Goal: Task Accomplishment & Management: Manage account settings

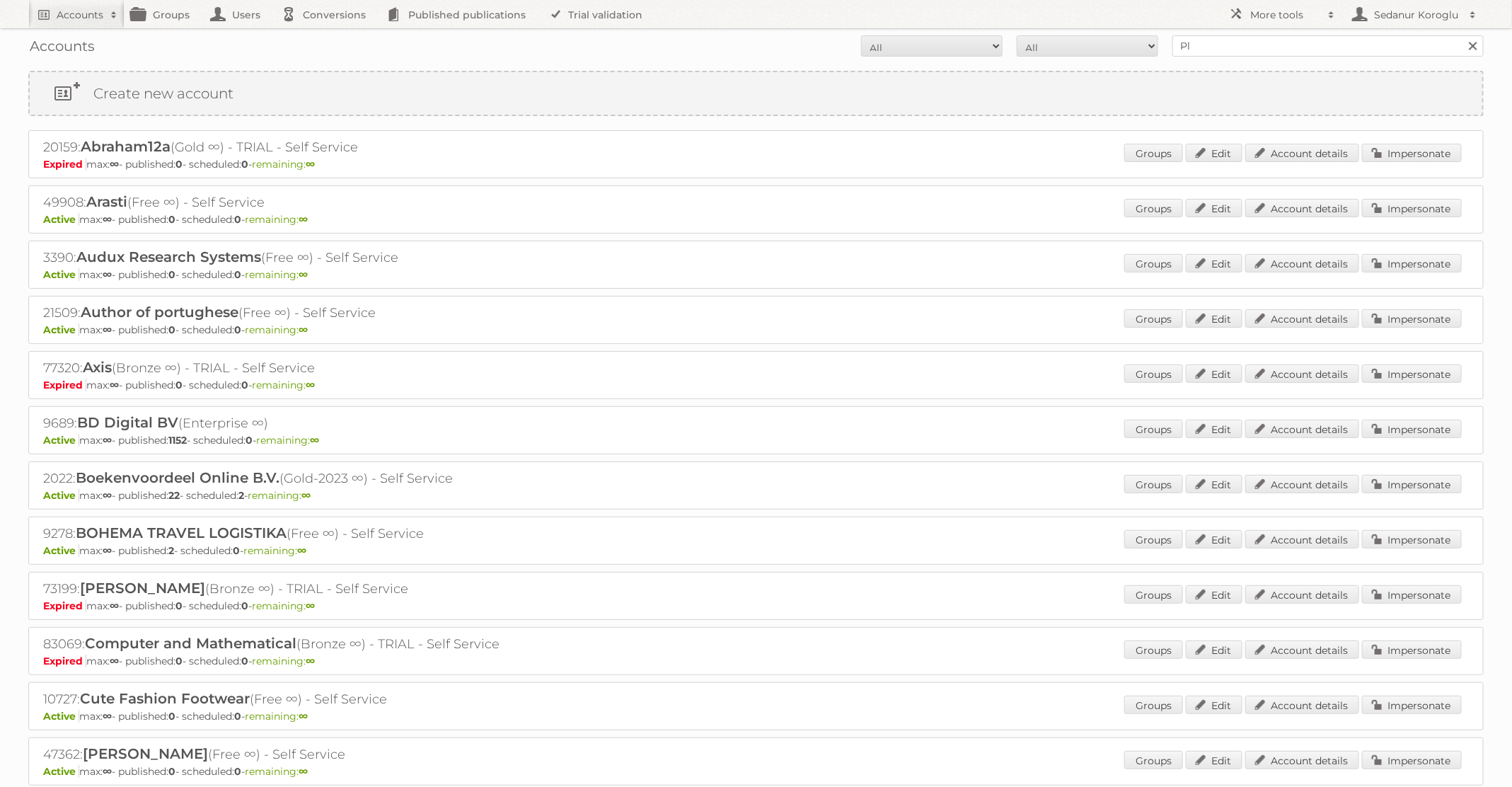
type input "Plus Retail"
click at [1461, 35] on input "Search" at bounding box center [1472, 45] width 21 height 21
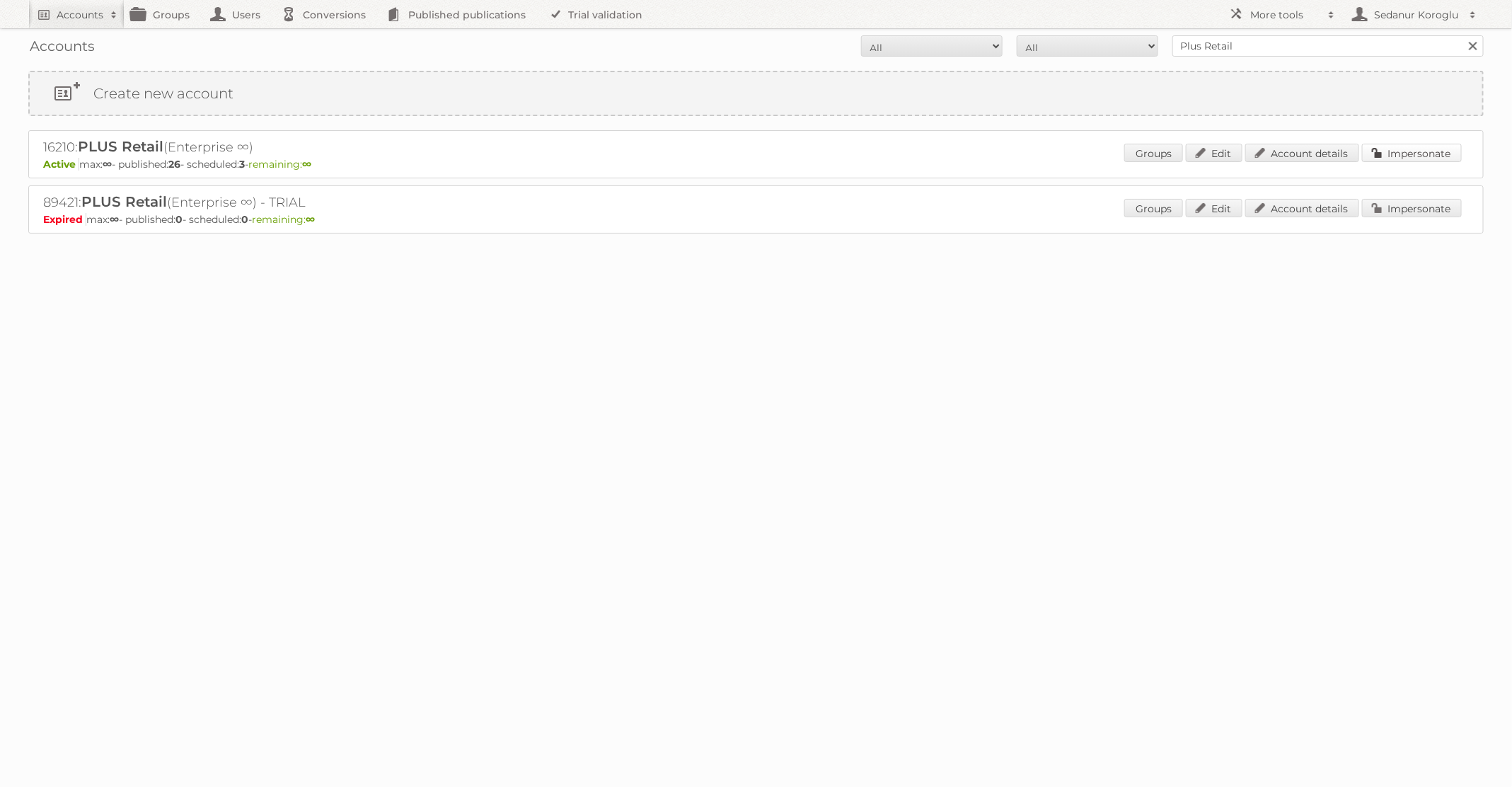
click at [1420, 150] on link "Impersonate" at bounding box center [1412, 153] width 100 height 18
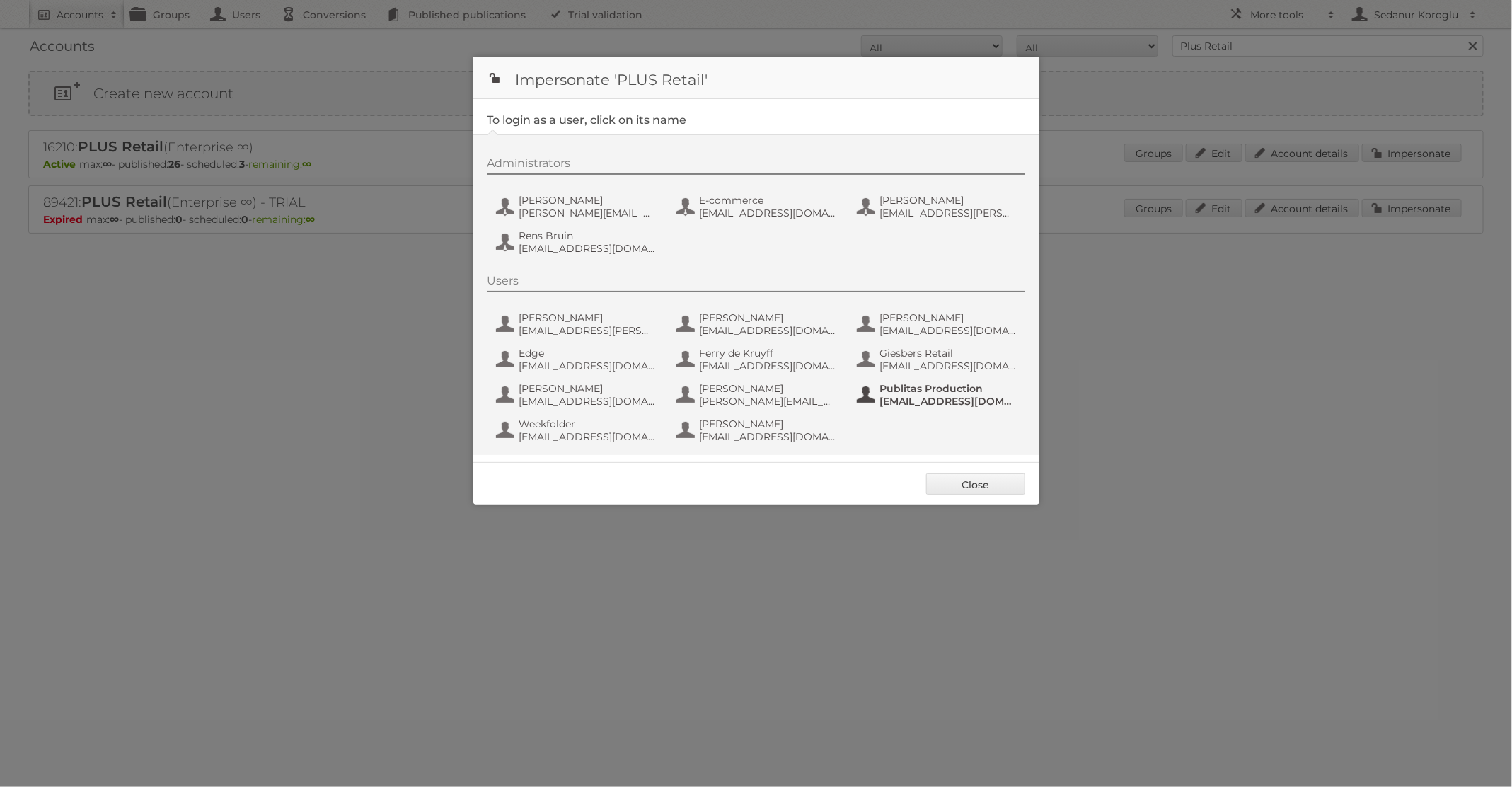
click at [927, 391] on span "Publitas Production" at bounding box center [948, 389] width 137 height 13
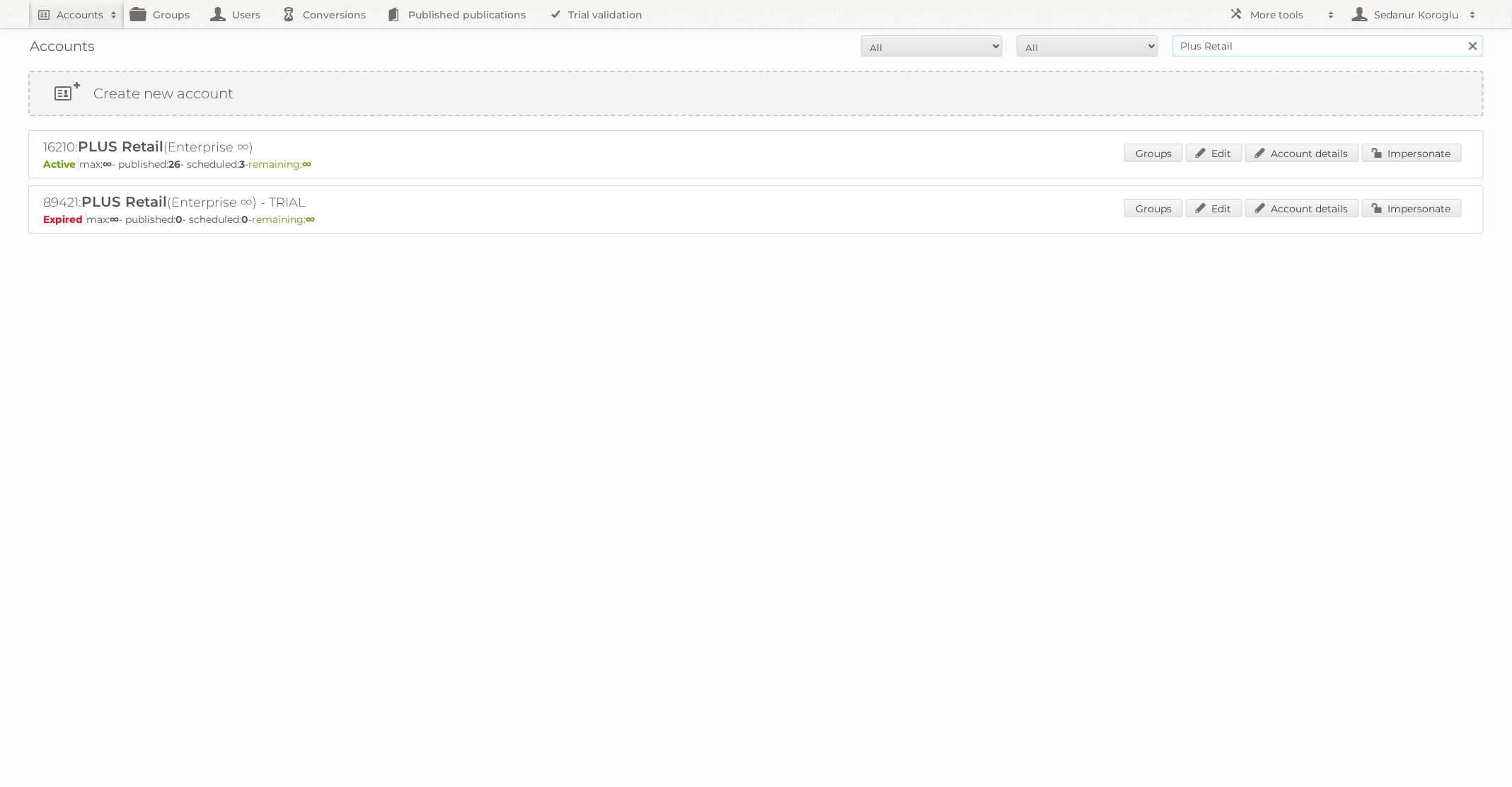
drag, startPoint x: 1268, startPoint y: 44, endPoint x: 1075, endPoint y: 35, distance: 193.2
click at [1075, 35] on form "All Active Expired Pending All Paid Trials Self service Plus Retail Search" at bounding box center [756, 45] width 1455 height 21
type input "[PERSON_NAME] NL"
click at [1461, 35] on input "Search" at bounding box center [1472, 45] width 21 height 21
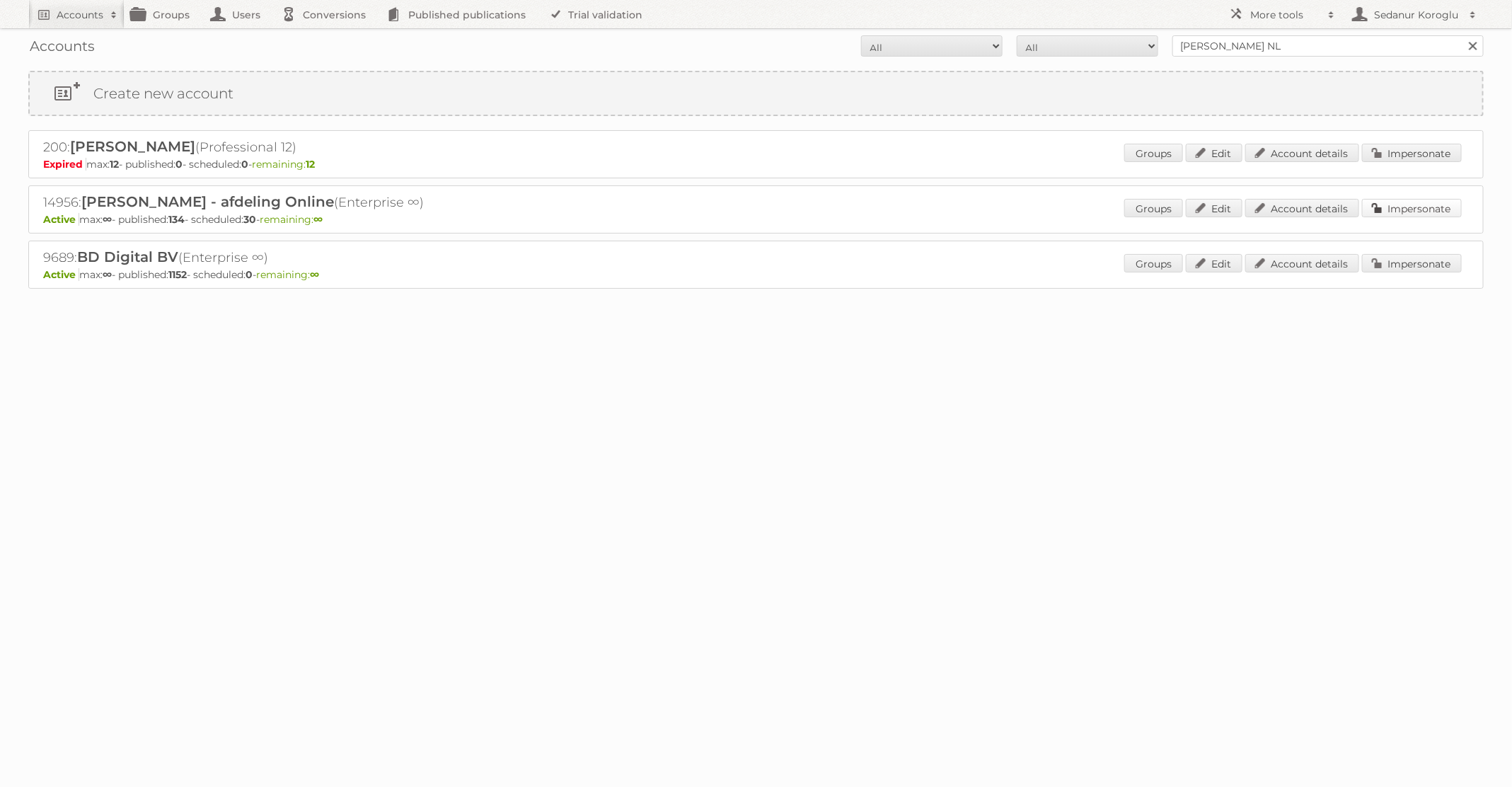
click at [1415, 201] on link "Impersonate" at bounding box center [1412, 208] width 100 height 18
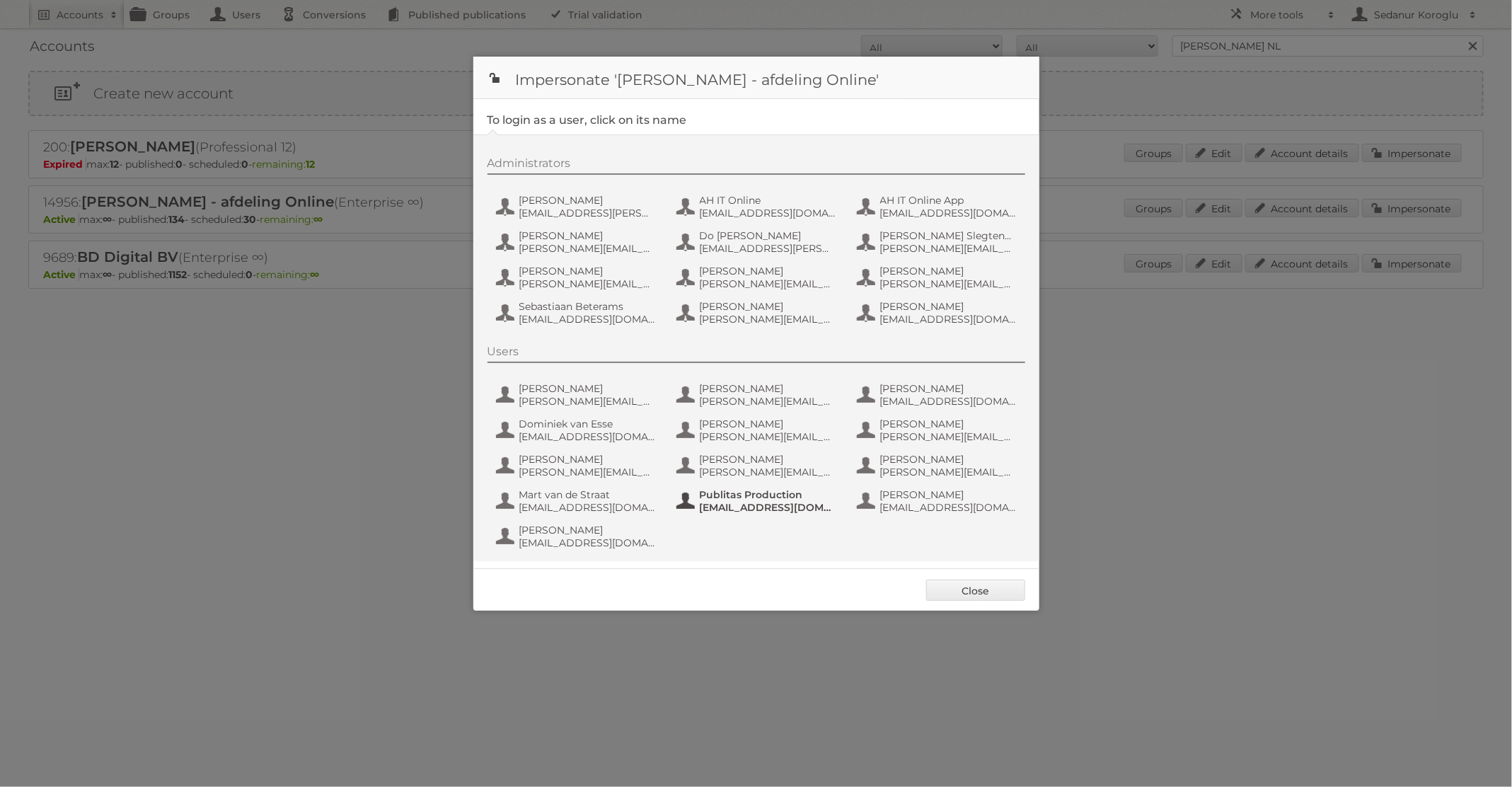
click at [769, 495] on span "Publitas Production" at bounding box center [767, 495] width 137 height 13
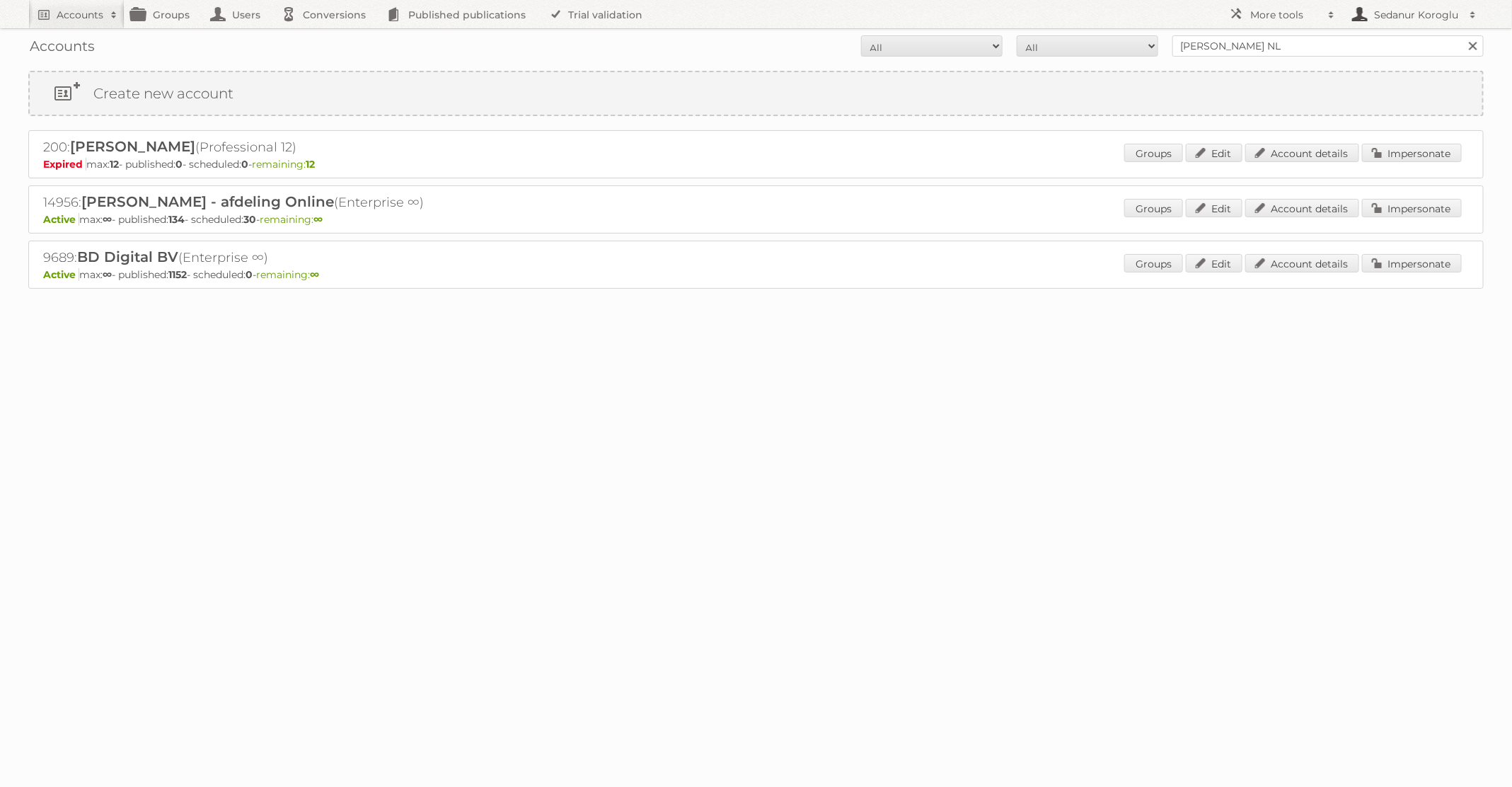
click at [1396, 9] on h2 "Sedanur Koroglu" at bounding box center [1416, 14] width 92 height 14
click at [1387, 44] on link "Sign out" at bounding box center [1413, 40] width 140 height 21
